Goal: Information Seeking & Learning: Learn about a topic

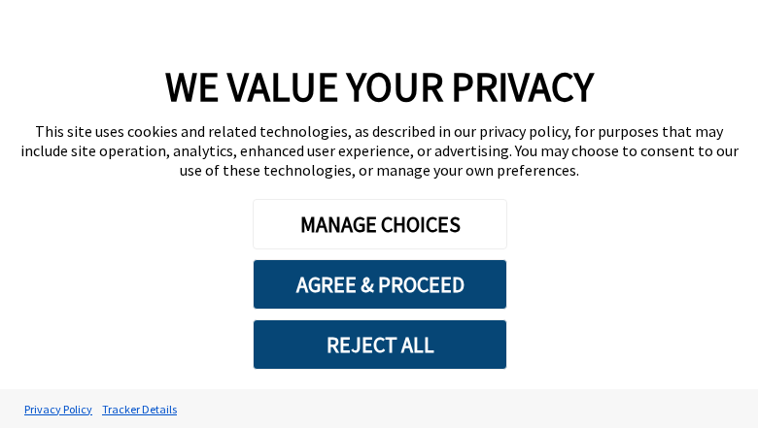
type textarea "*"
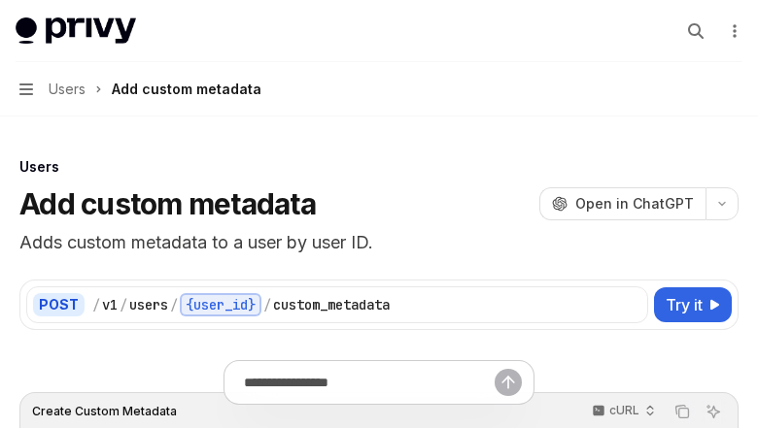
scroll to position [2111, 0]
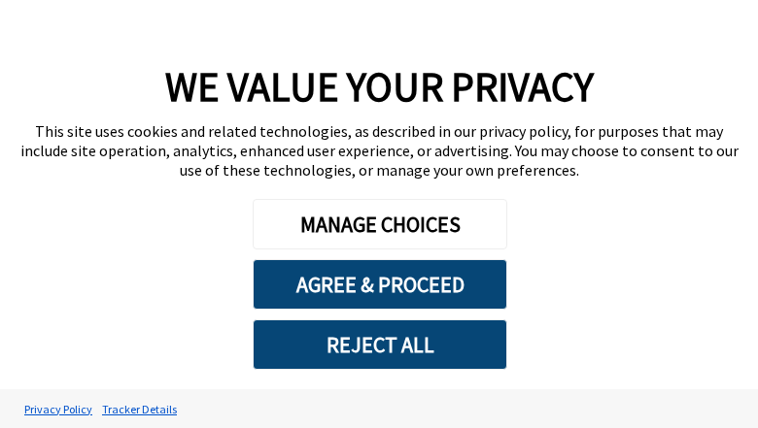
type textarea "*"
